Goal: Navigation & Orientation: Find specific page/section

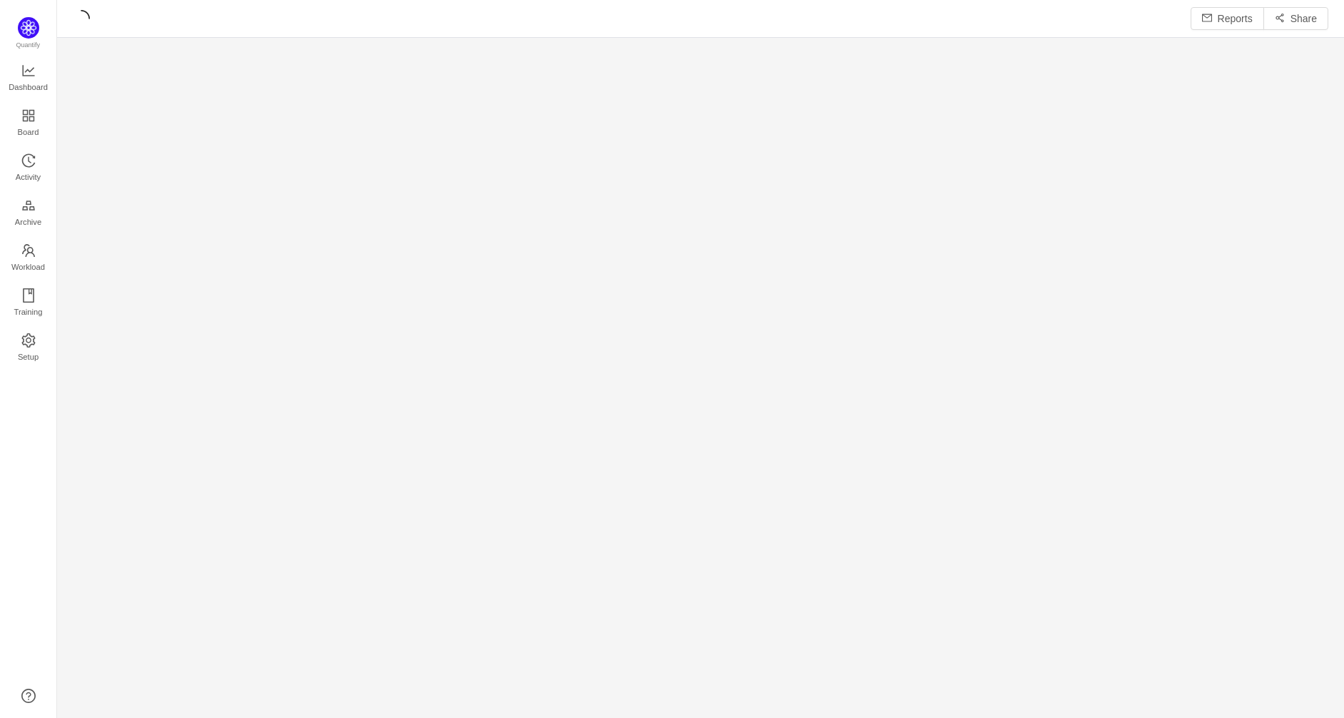
scroll to position [694, 1251]
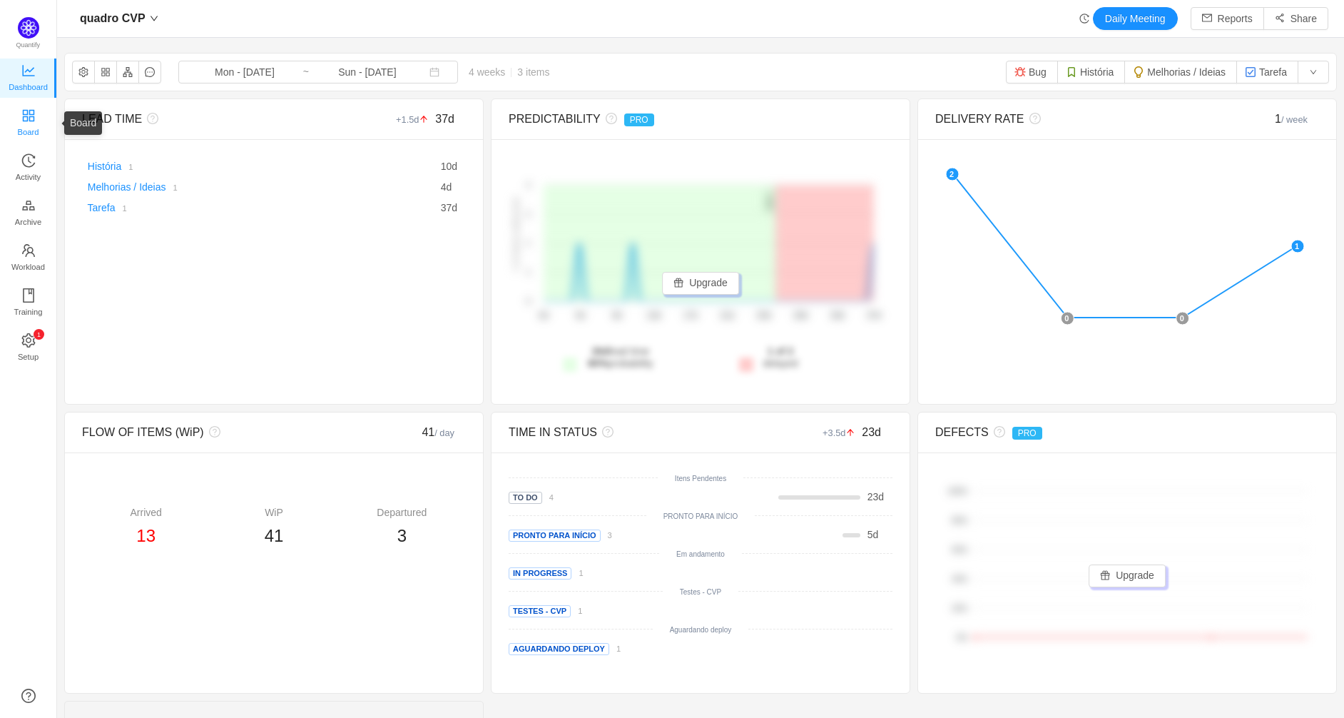
click at [31, 124] on span "Board" at bounding box center [28, 132] width 21 height 29
click at [24, 123] on span "Board" at bounding box center [28, 132] width 21 height 29
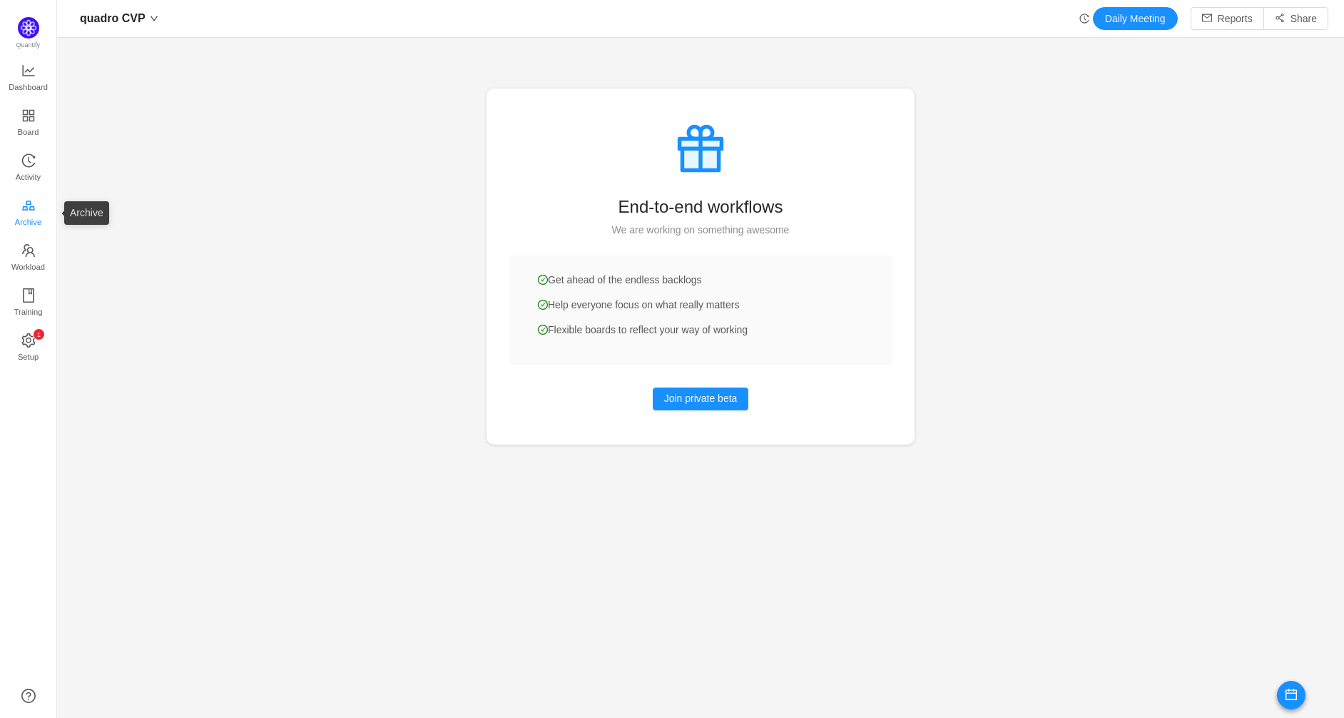
click at [31, 204] on icon "icon: gold" at bounding box center [28, 205] width 13 height 10
click at [27, 298] on span "Training" at bounding box center [28, 312] width 29 height 29
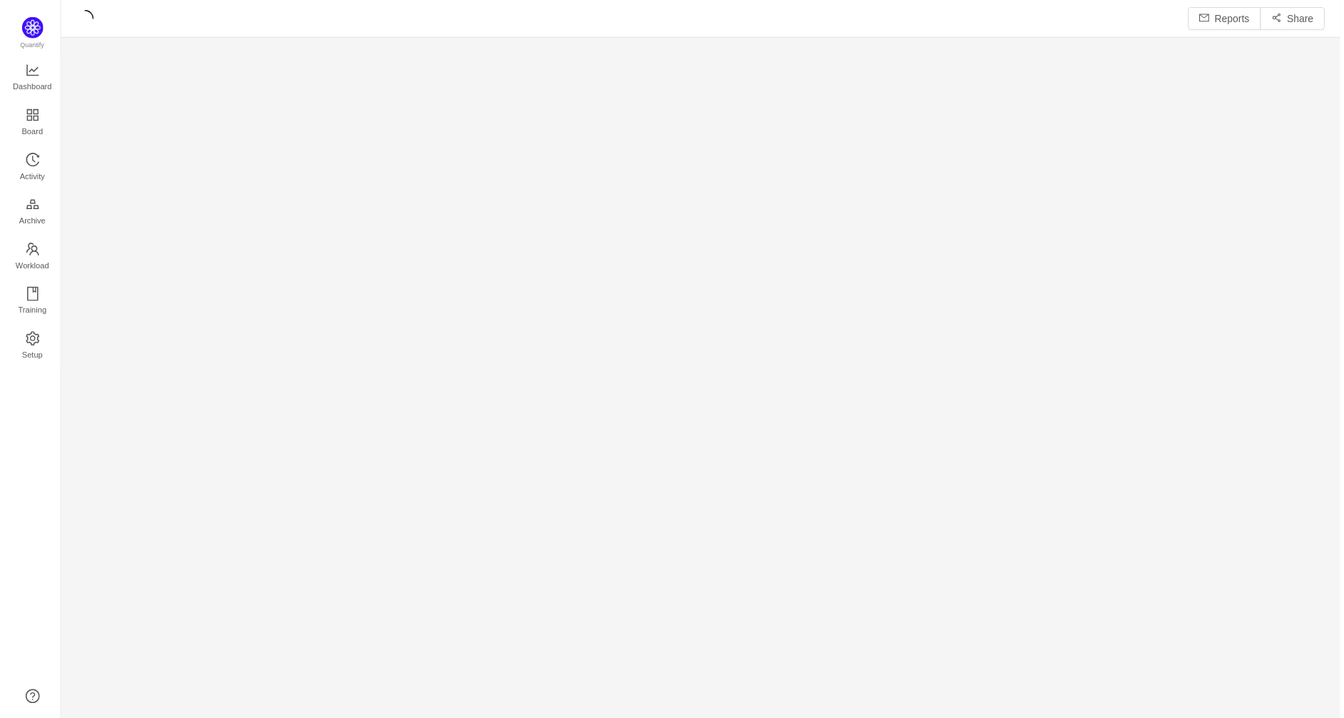
scroll to position [698, 1251]
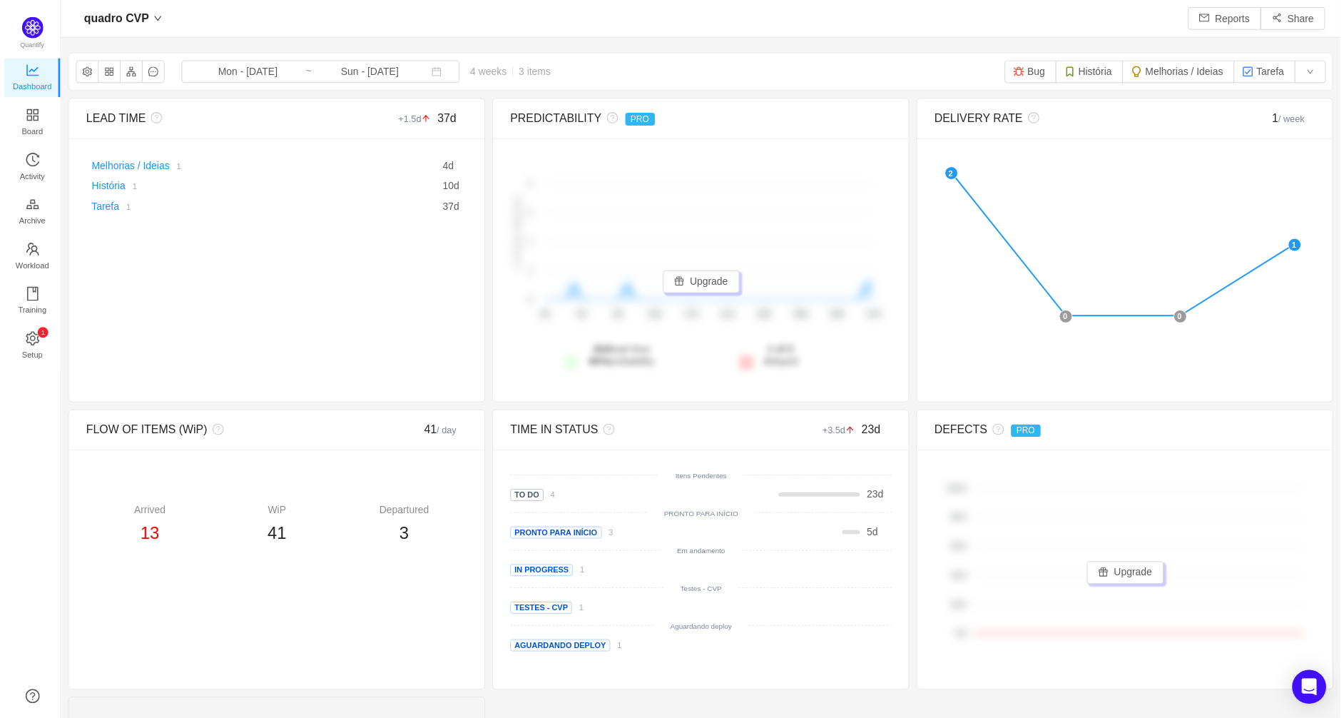
scroll to position [694, 1251]
